Goal: Task Accomplishment & Management: Complete application form

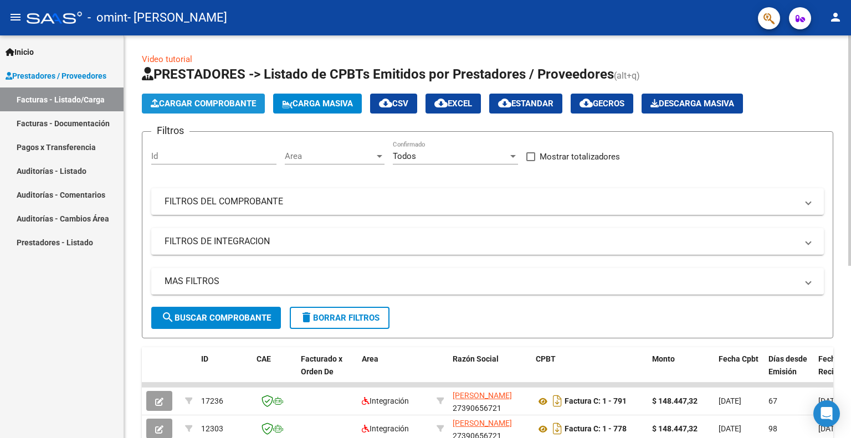
click at [217, 106] on span "Cargar Comprobante" at bounding box center [203, 104] width 105 height 10
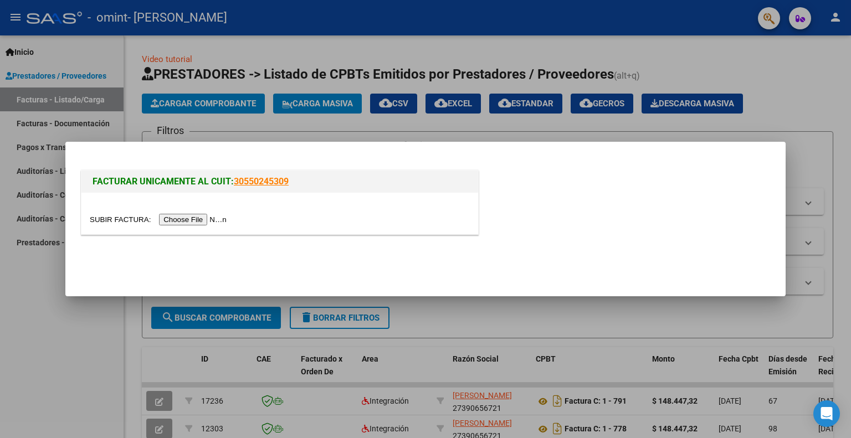
click at [207, 220] on input "file" at bounding box center [160, 220] width 140 height 12
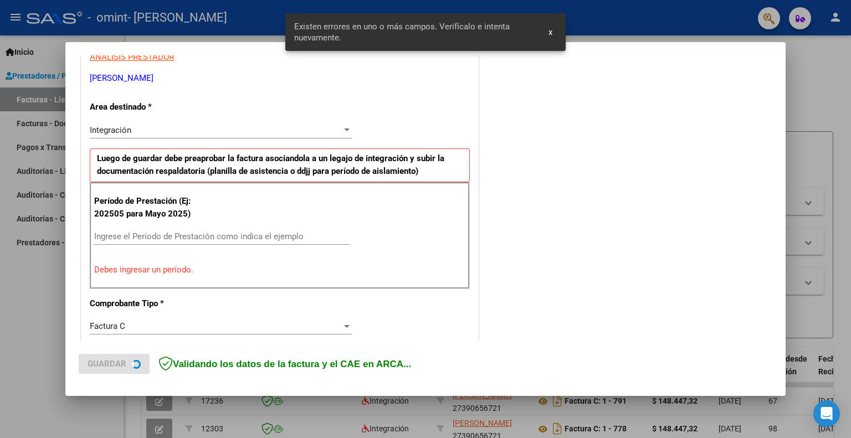
scroll to position [222, 0]
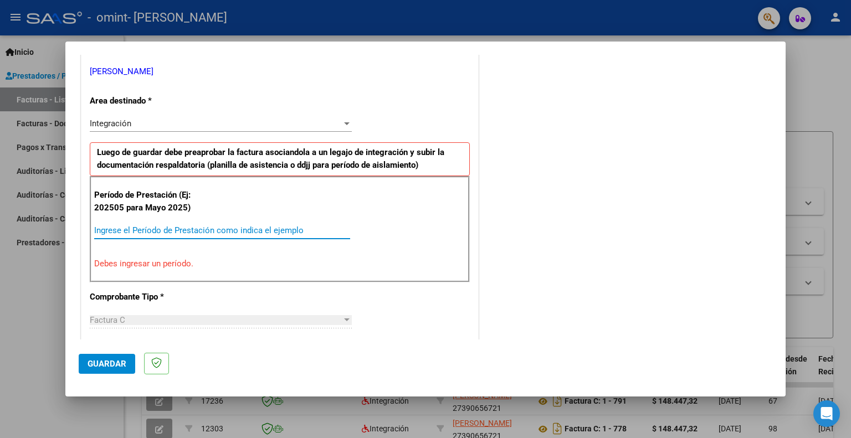
click at [228, 229] on input "Ingrese el Período de Prestación como indica el ejemplo" at bounding box center [222, 230] width 256 height 10
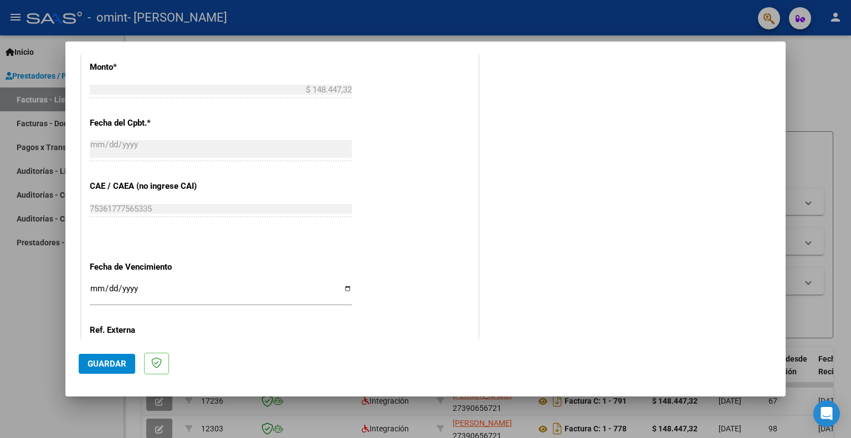
scroll to position [688, 0]
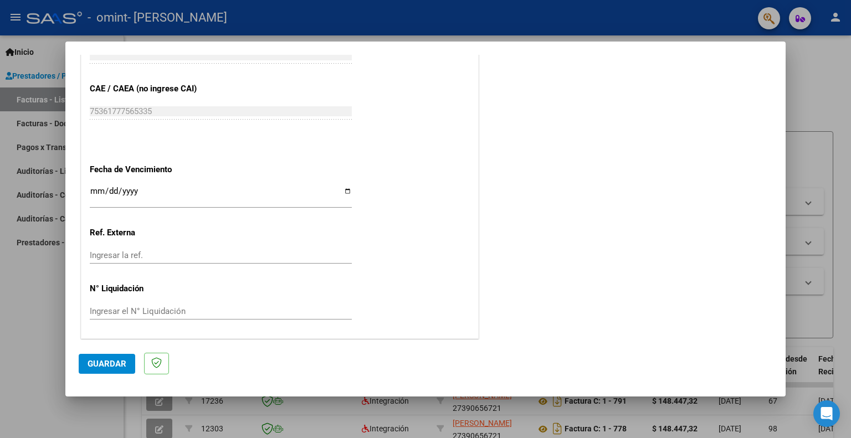
type input "202508"
click at [105, 357] on button "Guardar" at bounding box center [107, 364] width 56 height 20
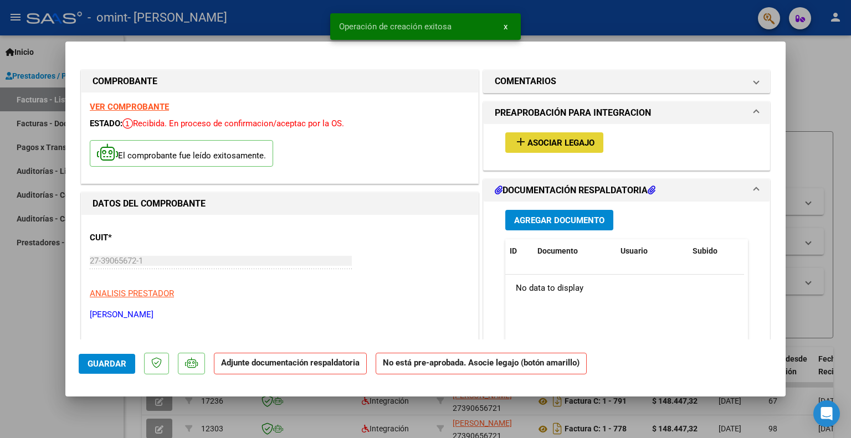
click at [554, 139] on span "Asociar Legajo" at bounding box center [560, 143] width 67 height 10
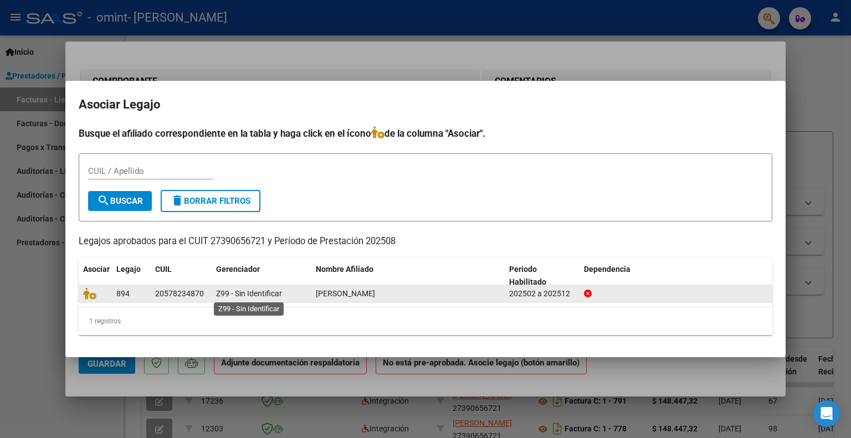
click at [280, 292] on span "Z99 - Sin Identificar" at bounding box center [249, 293] width 66 height 9
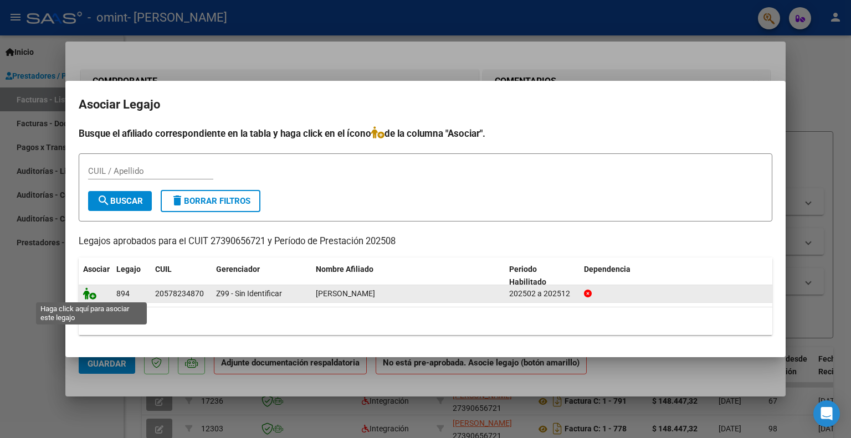
click at [89, 296] on icon at bounding box center [89, 293] width 13 height 12
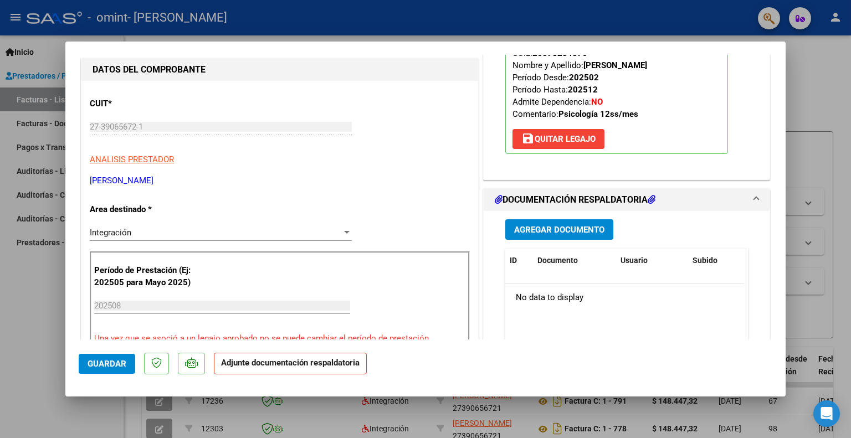
scroll to position [135, 0]
click at [551, 226] on span "Agregar Documento" at bounding box center [559, 229] width 90 height 10
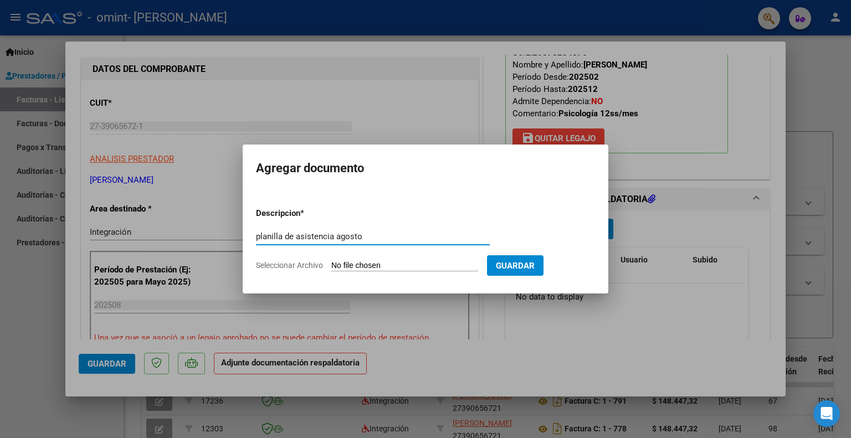
type input "planilla de asistencia agosto"
click at [387, 261] on input "Seleccionar Archivo" at bounding box center [404, 266] width 147 height 11
type input "C:\fakepath\8. plani agosto firmada.pdf"
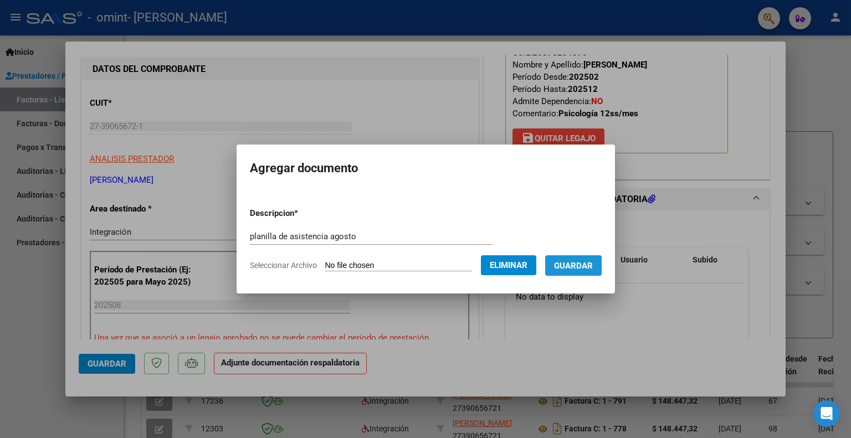
click at [592, 262] on span "Guardar" at bounding box center [573, 266] width 39 height 10
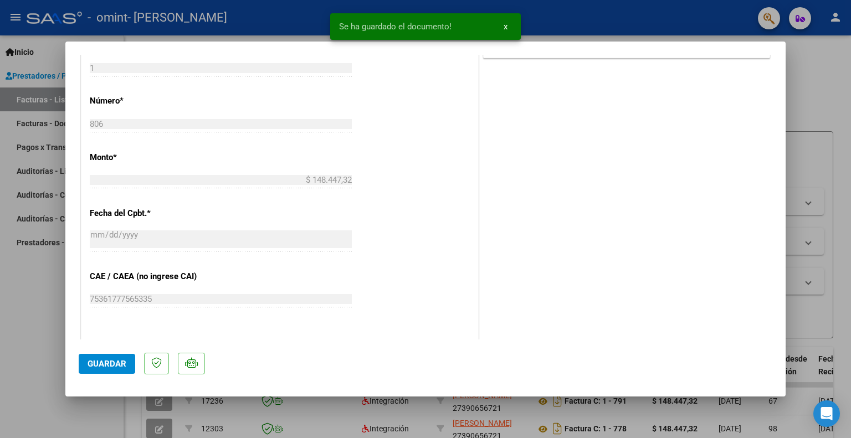
scroll to position [518, 0]
click at [113, 361] on span "Guardar" at bounding box center [106, 364] width 39 height 10
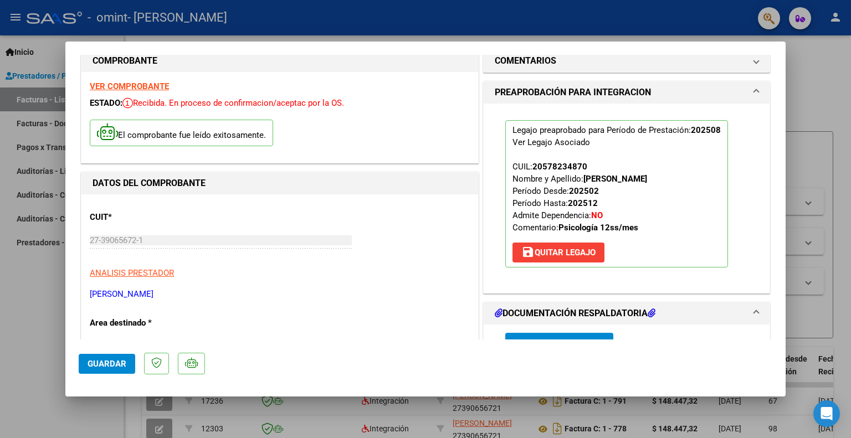
scroll to position [0, 0]
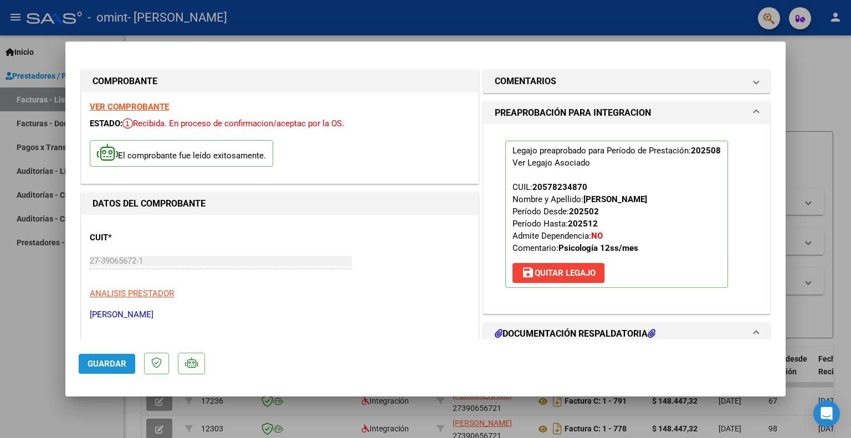
click at [109, 356] on button "Guardar" at bounding box center [107, 364] width 56 height 20
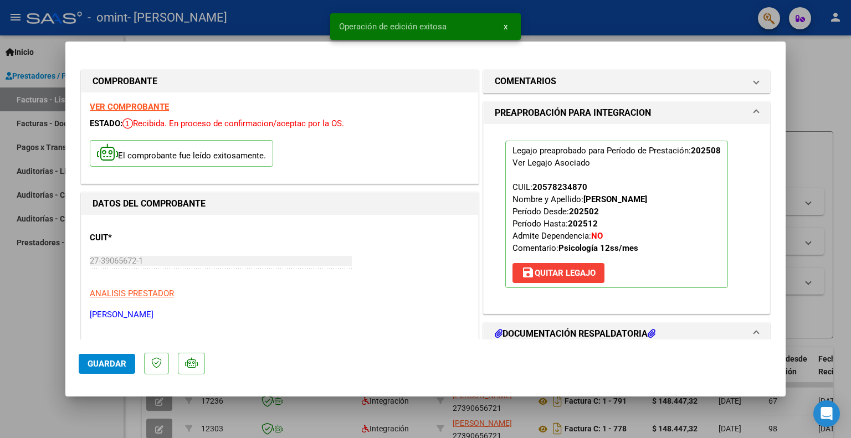
click at [817, 91] on div at bounding box center [425, 219] width 851 height 438
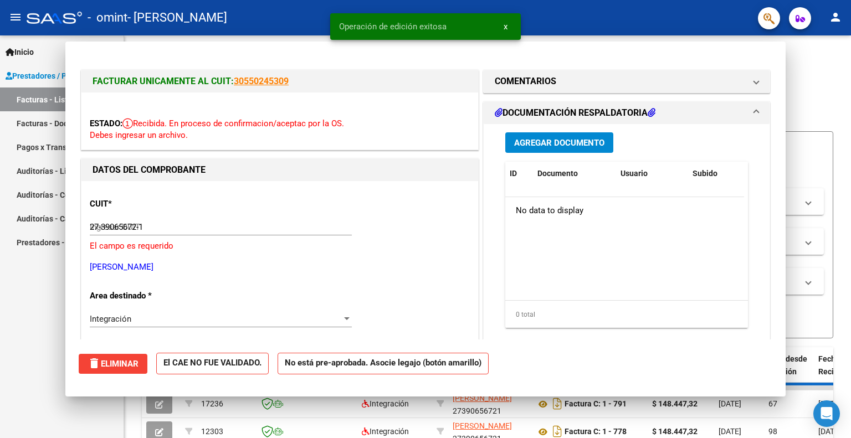
type input "$ 0,00"
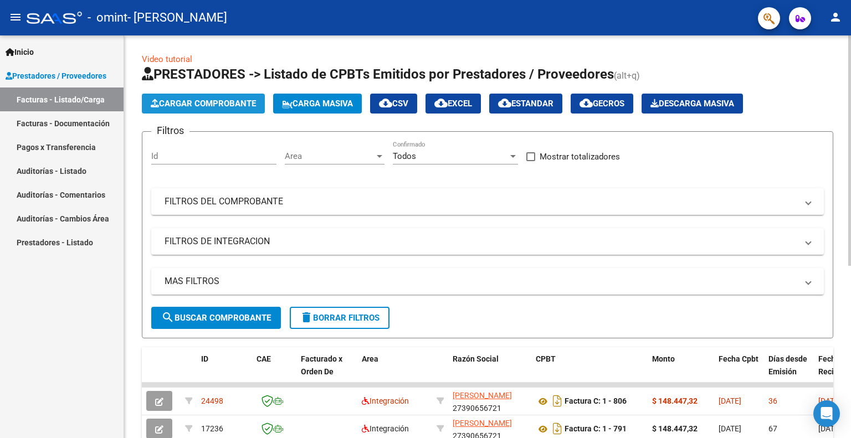
click at [192, 101] on span "Cargar Comprobante" at bounding box center [203, 104] width 105 height 10
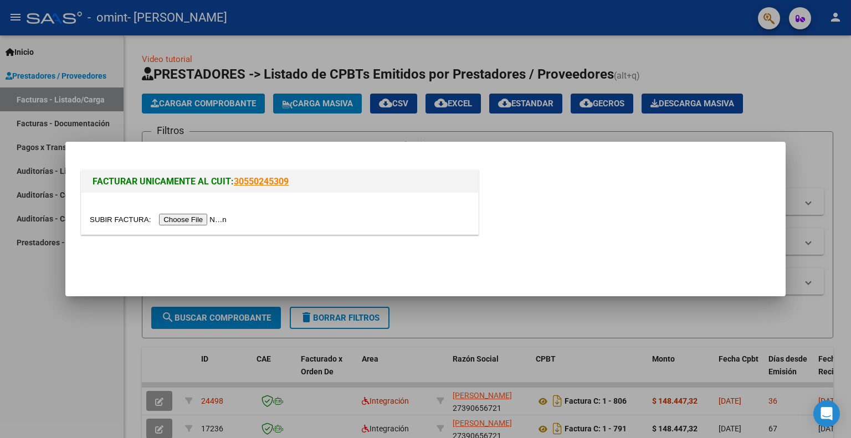
click at [207, 223] on input "file" at bounding box center [160, 220] width 140 height 12
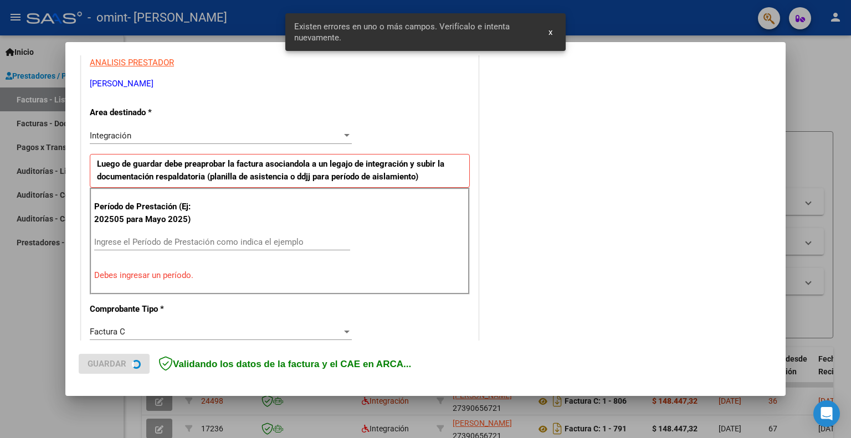
scroll to position [222, 0]
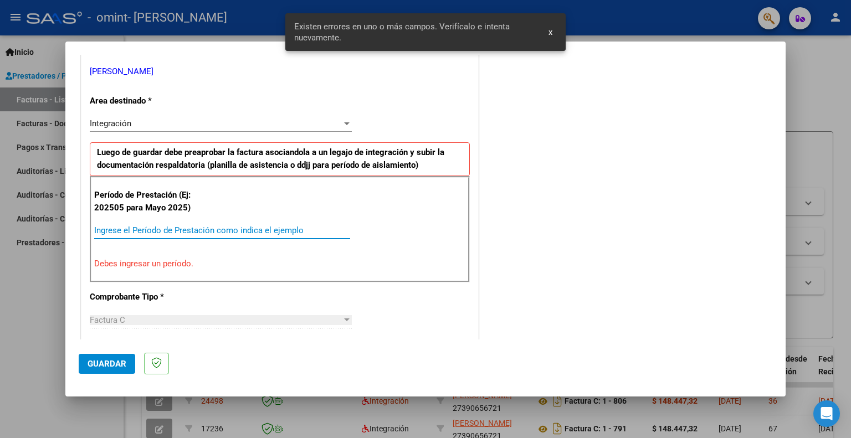
click at [200, 228] on input "Ingrese el Período de Prestación como indica el ejemplo" at bounding box center [222, 230] width 256 height 10
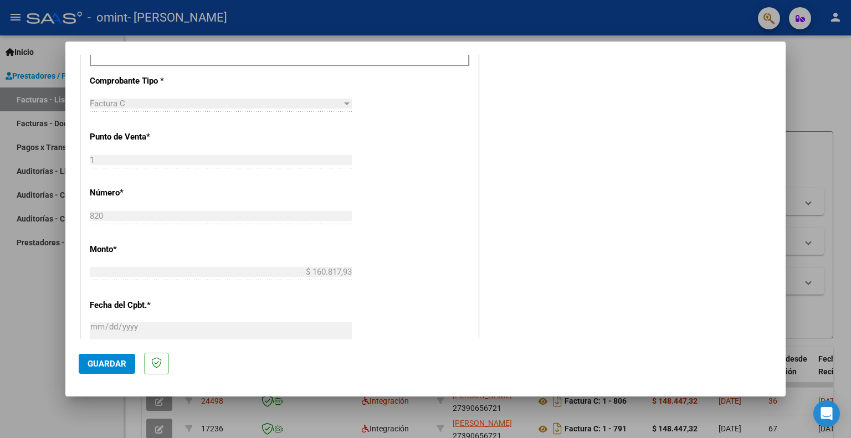
scroll to position [408, 0]
type input "202509"
click at [120, 364] on span "Guardar" at bounding box center [106, 364] width 39 height 10
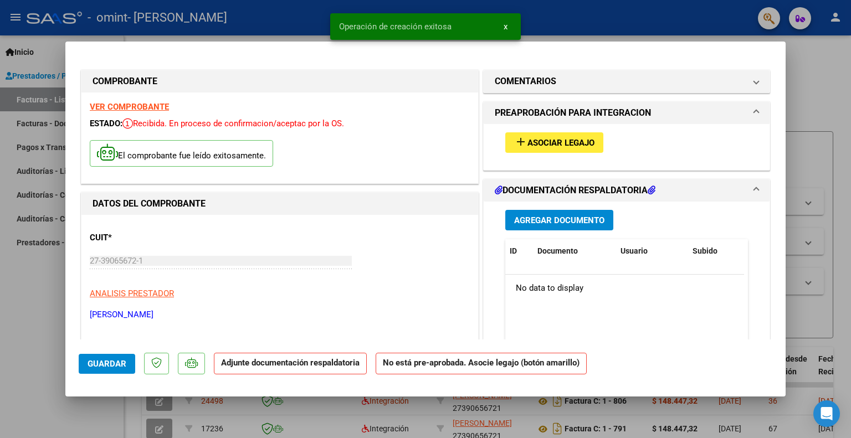
click at [571, 132] on button "add Asociar Legajo" at bounding box center [554, 142] width 98 height 20
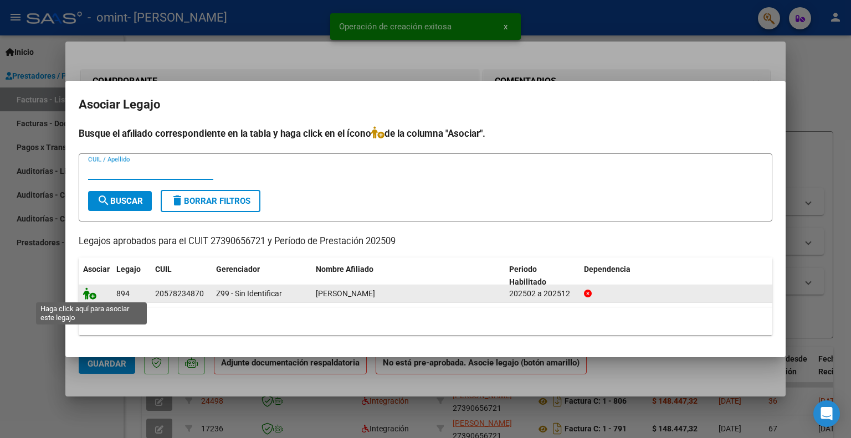
click at [86, 293] on icon at bounding box center [89, 293] width 13 height 12
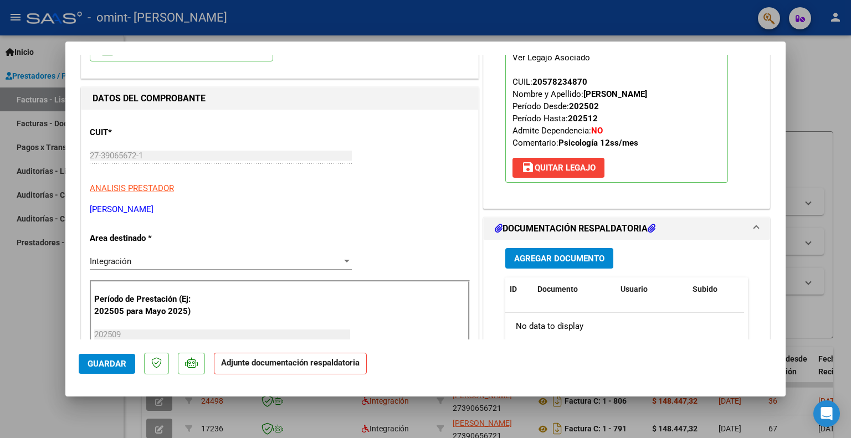
scroll to position [106, 0]
click at [570, 260] on span "Agregar Documento" at bounding box center [559, 258] width 90 height 10
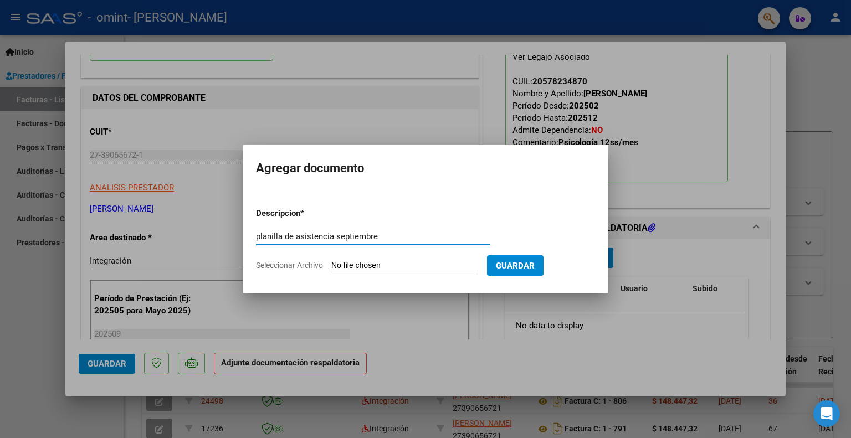
type input "planilla de asistencia septiembre"
click at [370, 262] on input "Seleccionar Archivo" at bounding box center [404, 266] width 147 height 11
type input "C:\fakepath\9. plani septiembre firmada.pdf"
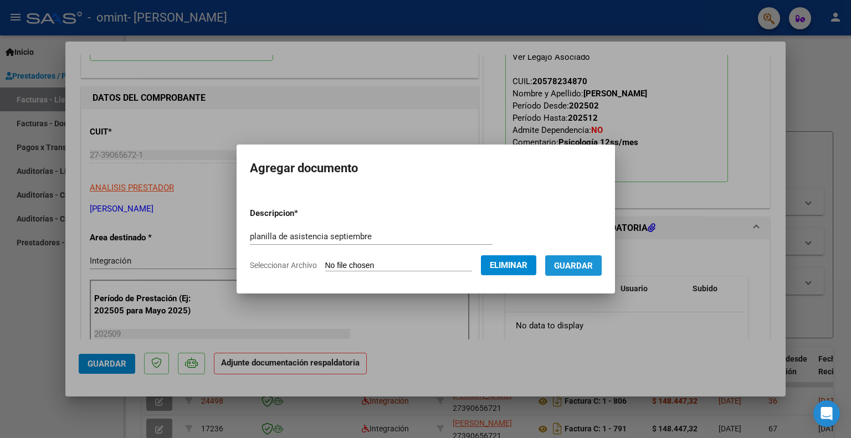
click at [593, 266] on span "Guardar" at bounding box center [573, 266] width 39 height 10
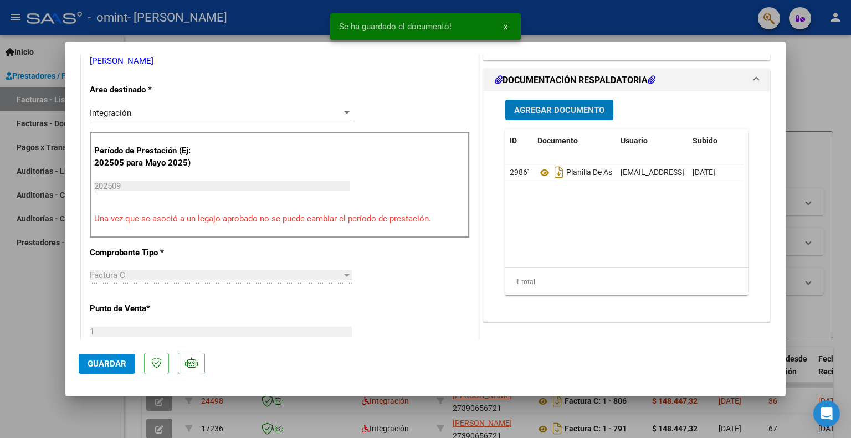
scroll to position [256, 0]
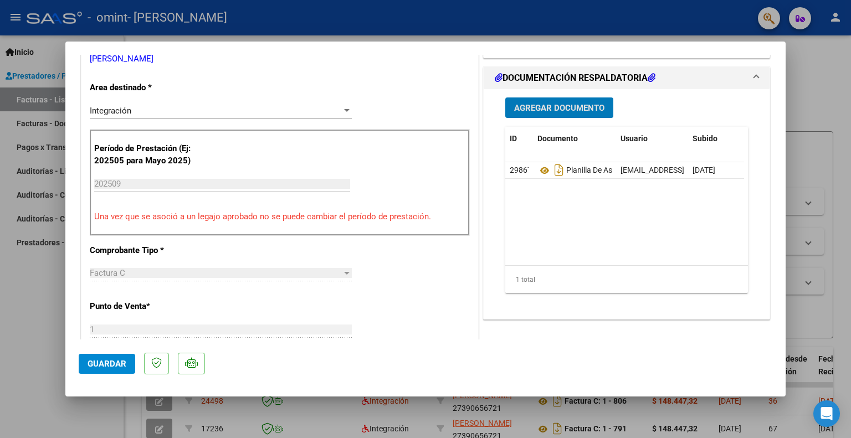
click at [105, 366] on span "Guardar" at bounding box center [106, 364] width 39 height 10
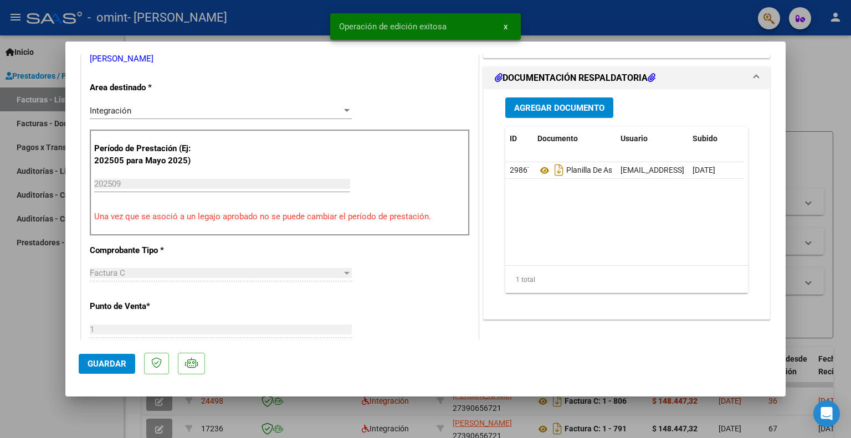
click at [797, 95] on div at bounding box center [425, 219] width 851 height 438
type input "$ 0,00"
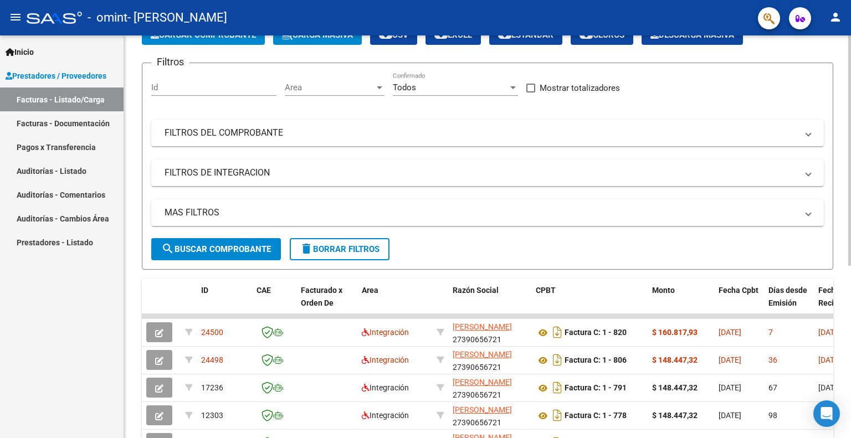
scroll to position [0, 0]
